Goal: Information Seeking & Learning: Learn about a topic

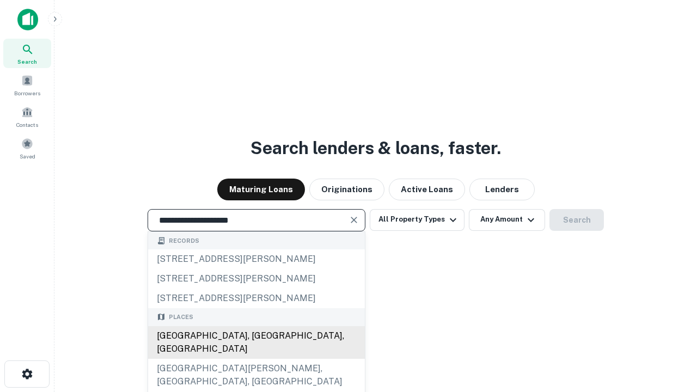
click at [256, 359] on div "Santa Monica, CA, USA" at bounding box center [256, 342] width 217 height 33
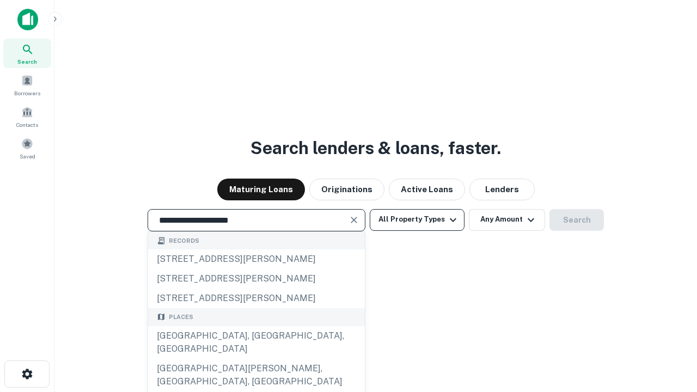
click at [417, 219] on button "All Property Types" at bounding box center [417, 220] width 95 height 22
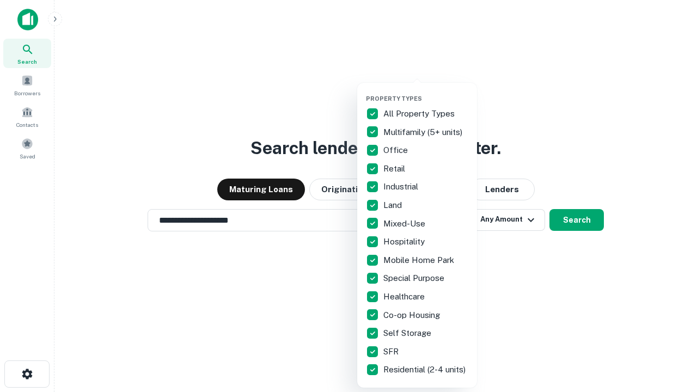
type input "**********"
click at [426, 91] on button "button" at bounding box center [426, 91] width 120 height 1
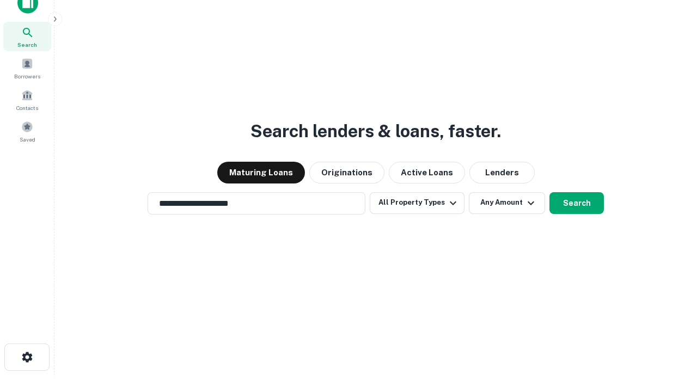
scroll to position [7, 131]
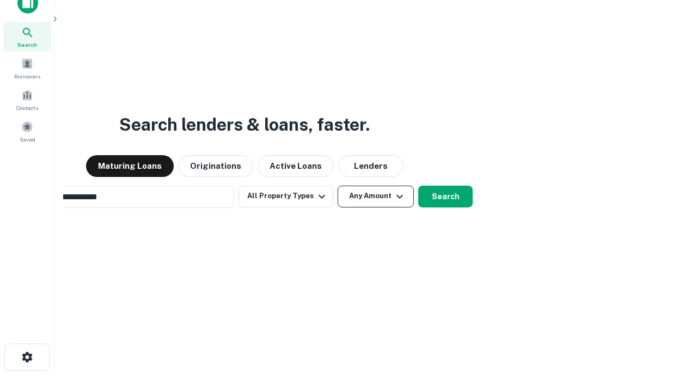
click at [337, 186] on button "Any Amount" at bounding box center [375, 197] width 76 height 22
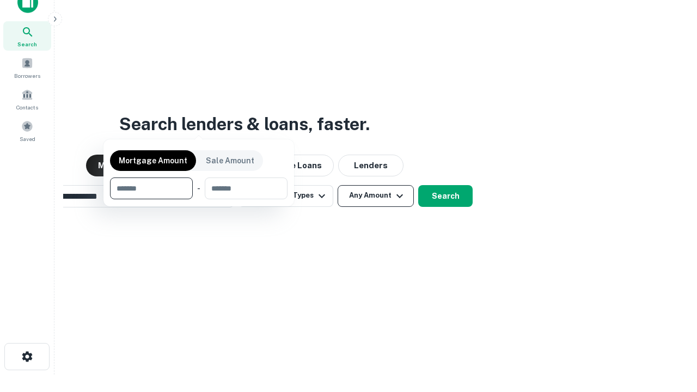
scroll to position [78, 308]
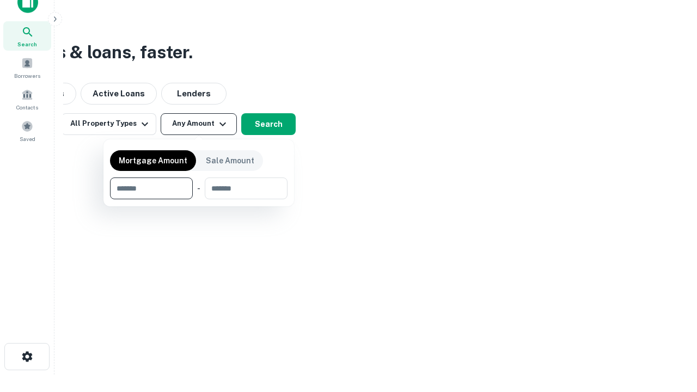
type input "*******"
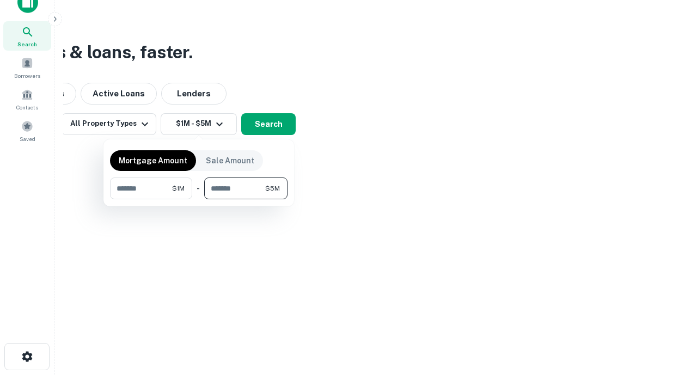
type input "*******"
click at [199, 199] on button "button" at bounding box center [198, 199] width 177 height 1
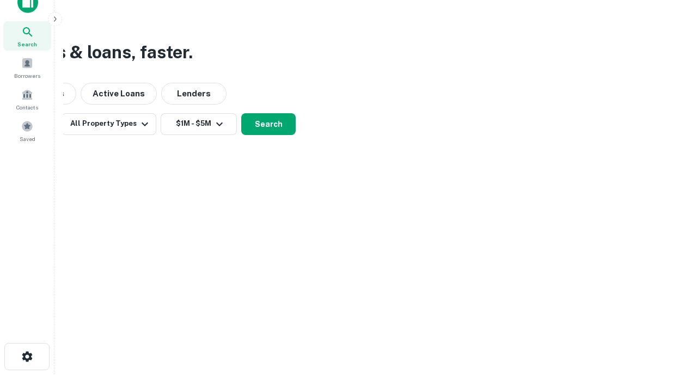
scroll to position [7, 201]
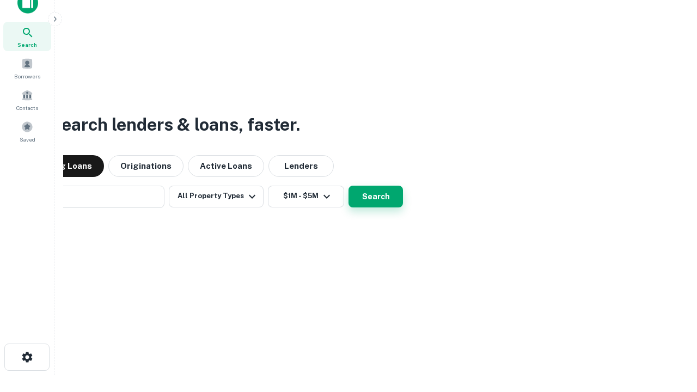
click at [348, 186] on button "Search" at bounding box center [375, 197] width 54 height 22
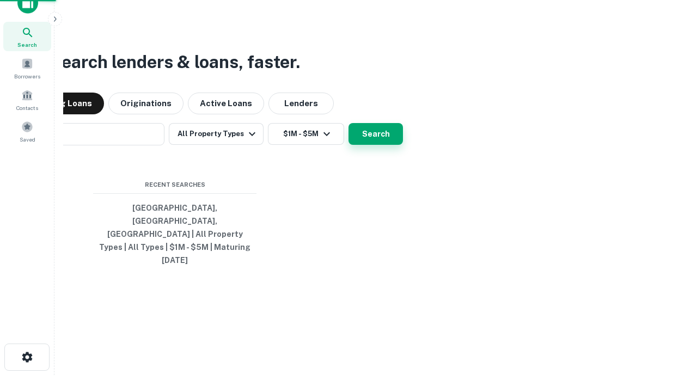
scroll to position [29, 308]
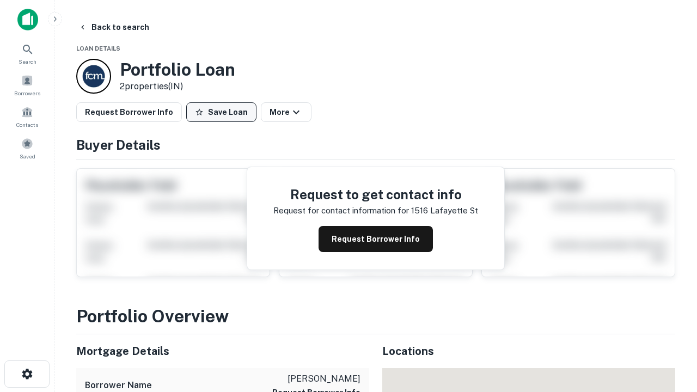
click at [221, 112] on button "Save Loan" at bounding box center [221, 112] width 70 height 20
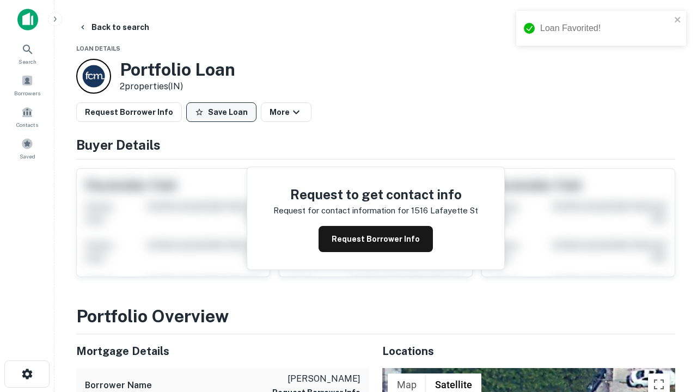
click at [224, 112] on button "Save Loan" at bounding box center [221, 112] width 70 height 20
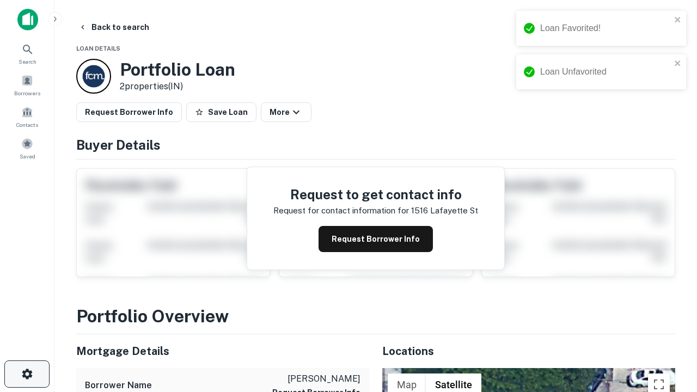
click at [27, 374] on icon "button" at bounding box center [27, 373] width 13 height 13
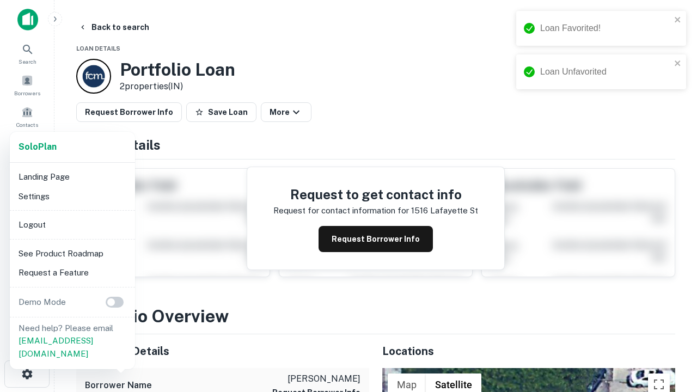
click at [72, 224] on li "Logout" at bounding box center [72, 225] width 116 height 20
